Goal: Task Accomplishment & Management: Manage account settings

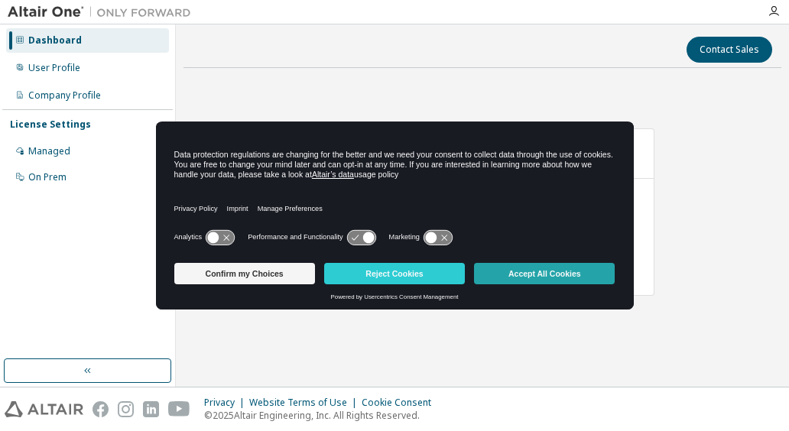
click at [508, 268] on button "Accept All Cookies" at bounding box center [544, 273] width 141 height 21
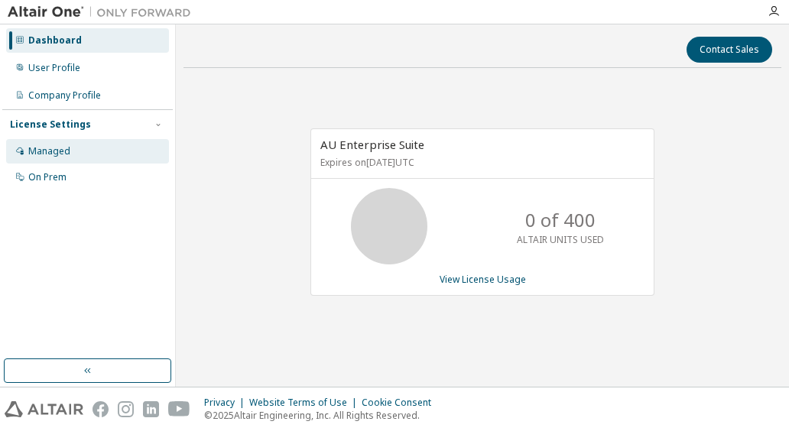
click at [93, 155] on div "Managed" at bounding box center [87, 151] width 163 height 24
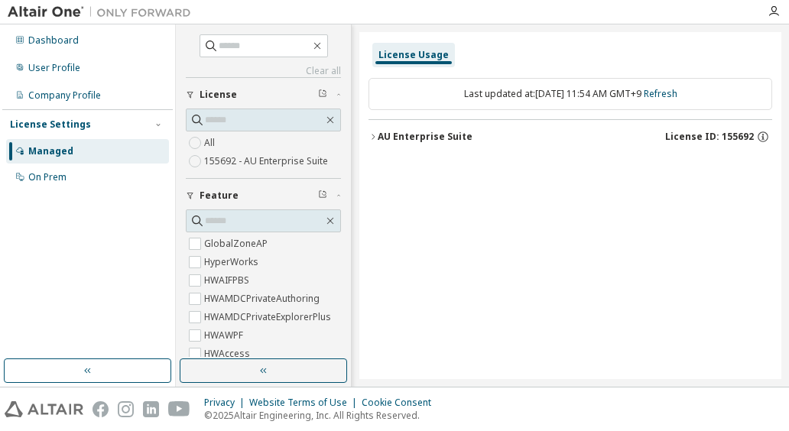
click at [422, 141] on div "AU Enterprise Suite" at bounding box center [425, 137] width 95 height 12
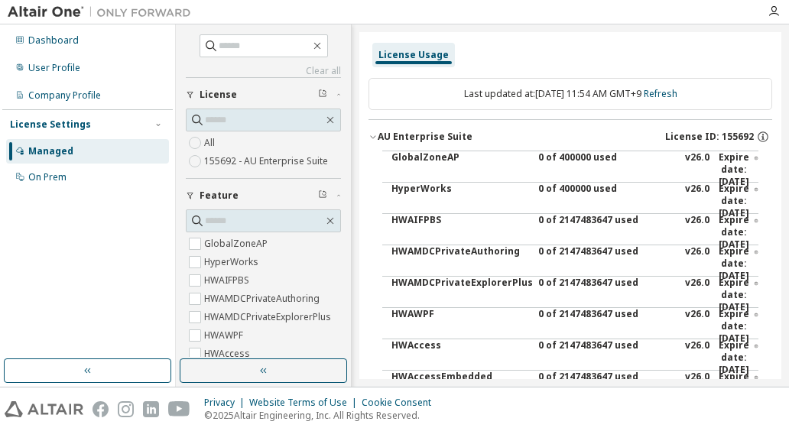
click at [422, 141] on div "AU Enterprise Suite" at bounding box center [425, 137] width 95 height 12
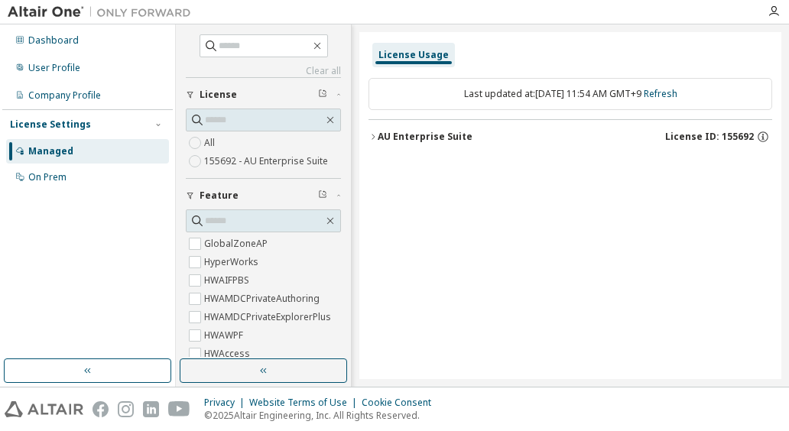
click at [422, 141] on div "AU Enterprise Suite" at bounding box center [425, 137] width 95 height 12
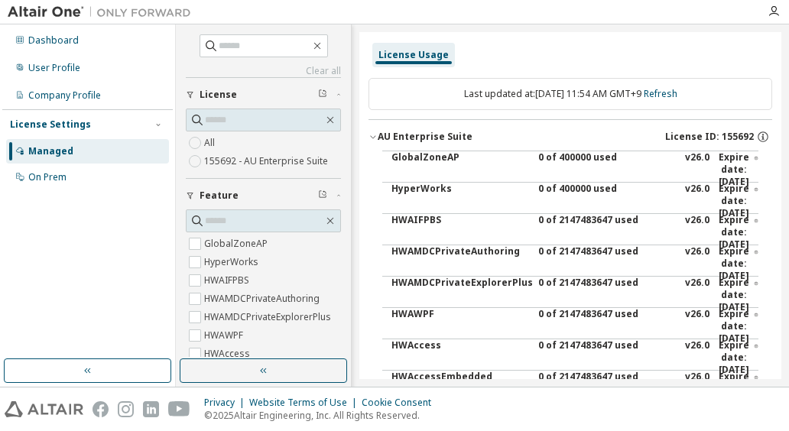
click at [451, 139] on div "AU Enterprise Suite" at bounding box center [425, 137] width 95 height 12
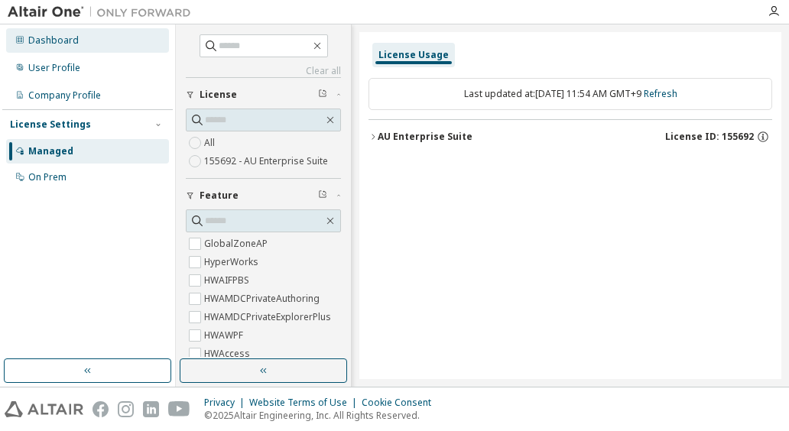
click at [24, 44] on div "Dashboard" at bounding box center [87, 40] width 163 height 24
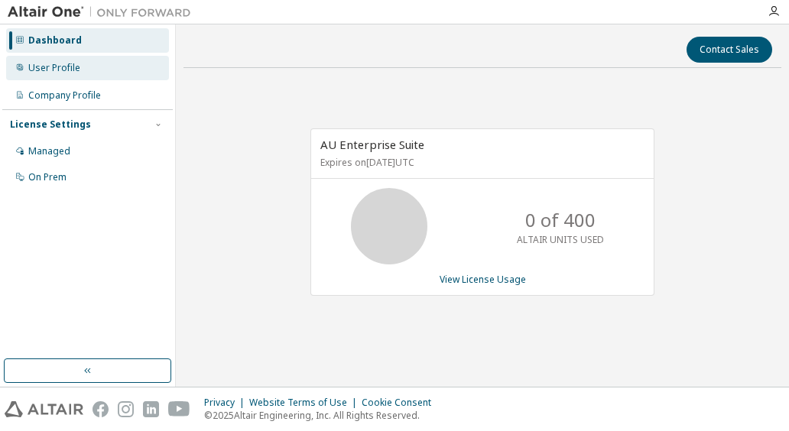
click at [133, 61] on div "User Profile" at bounding box center [87, 68] width 163 height 24
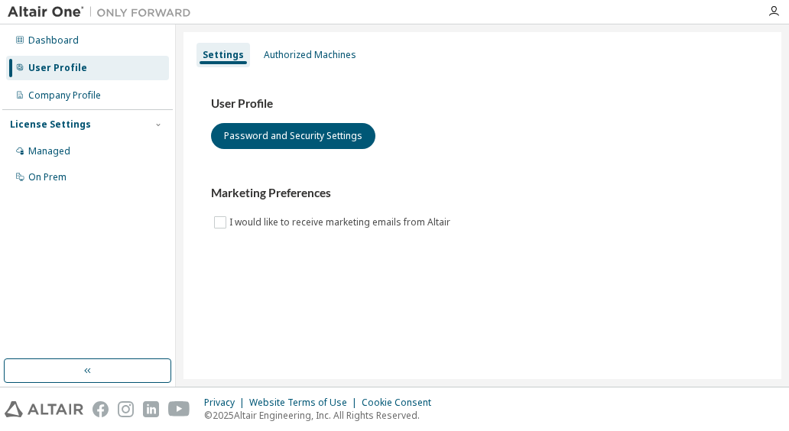
click at [102, 126] on div "License Settings" at bounding box center [87, 125] width 155 height 14
click at [168, 126] on div "License Settings Managed On Prem" at bounding box center [87, 124] width 171 height 30
click at [158, 123] on icon "button" at bounding box center [158, 124] width 4 height 2
